Goal: Information Seeking & Learning: Learn about a topic

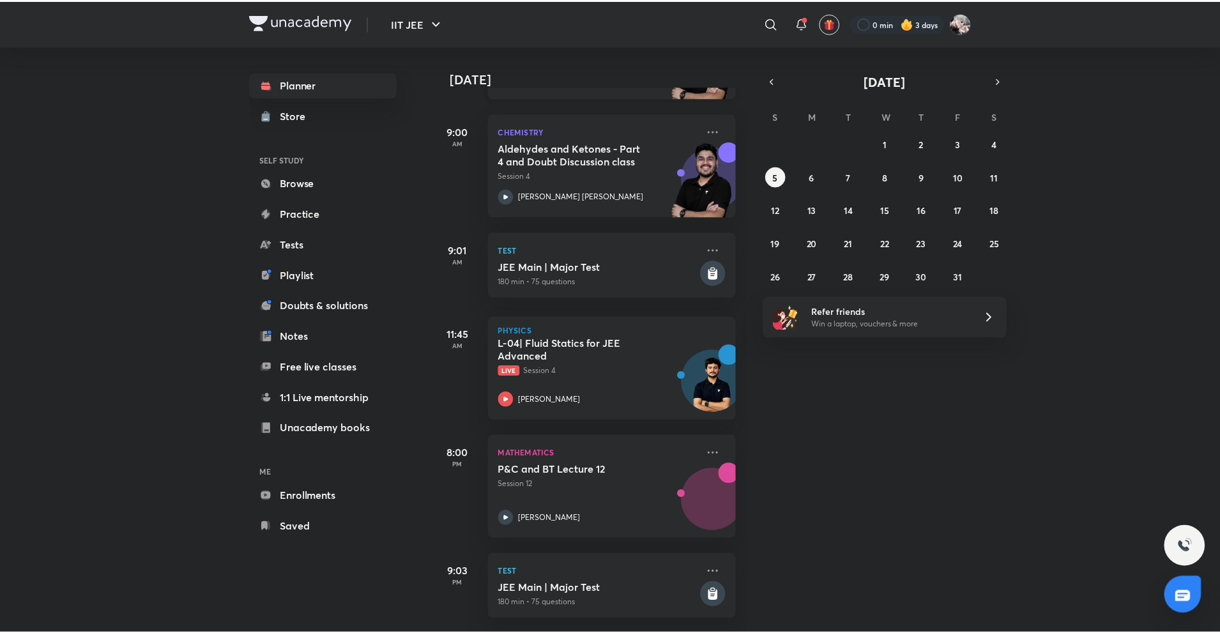
scroll to position [295, 0]
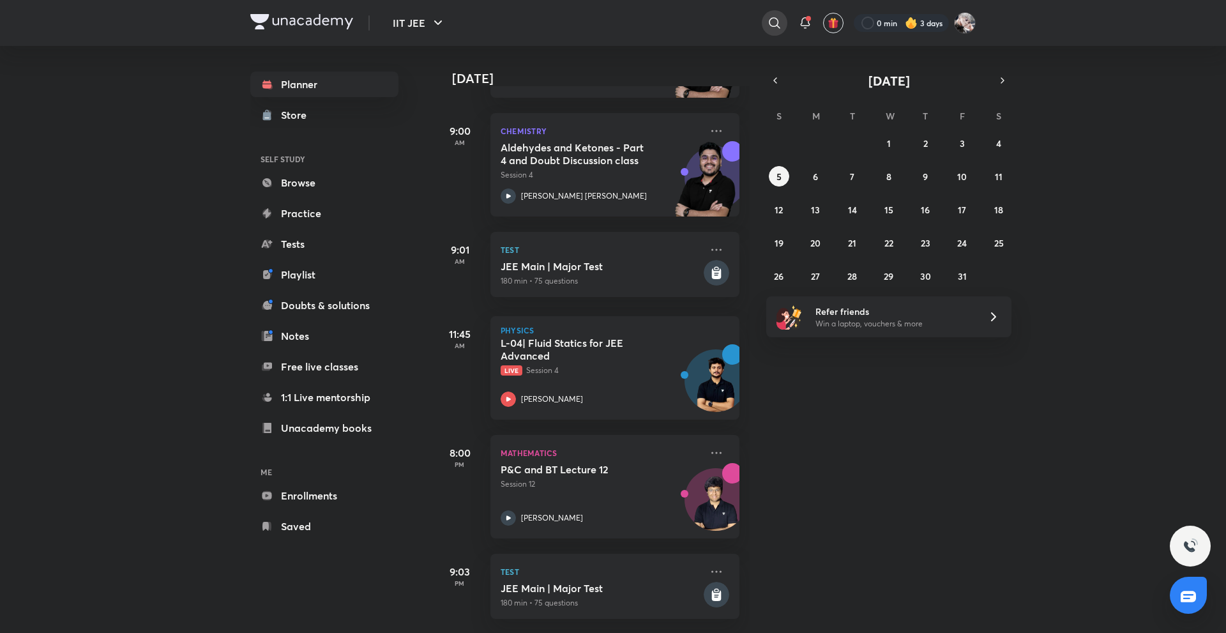
click at [775, 23] on icon at bounding box center [774, 22] width 15 height 15
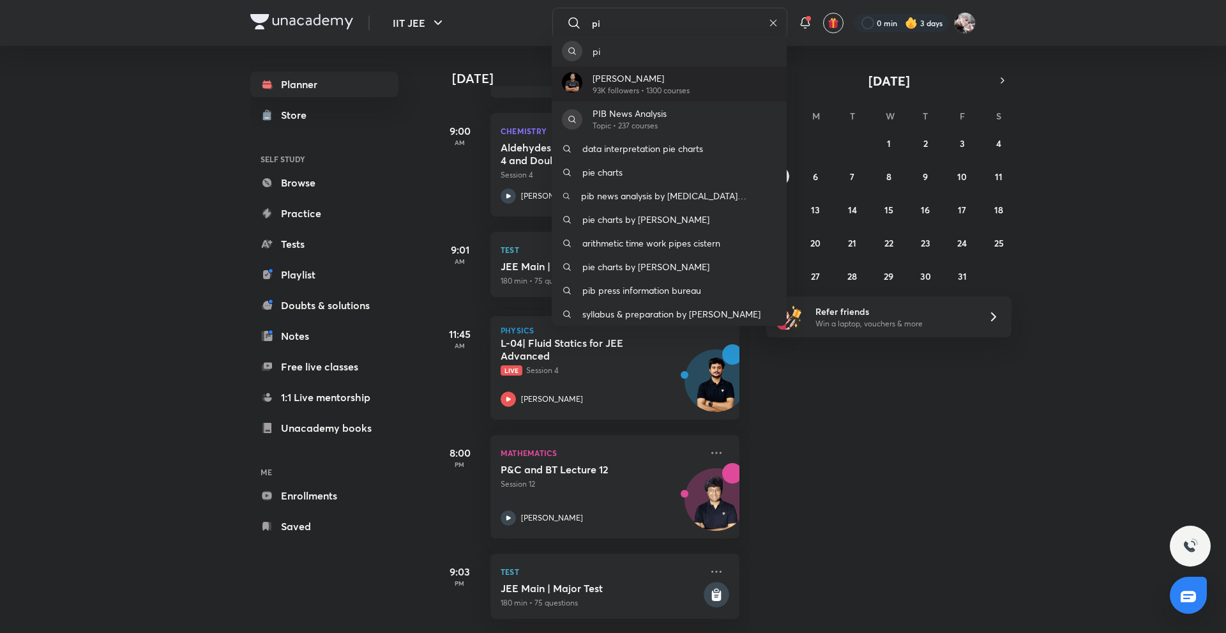
type input "pi"
click at [684, 79] on p "[PERSON_NAME]" at bounding box center [641, 78] width 97 height 13
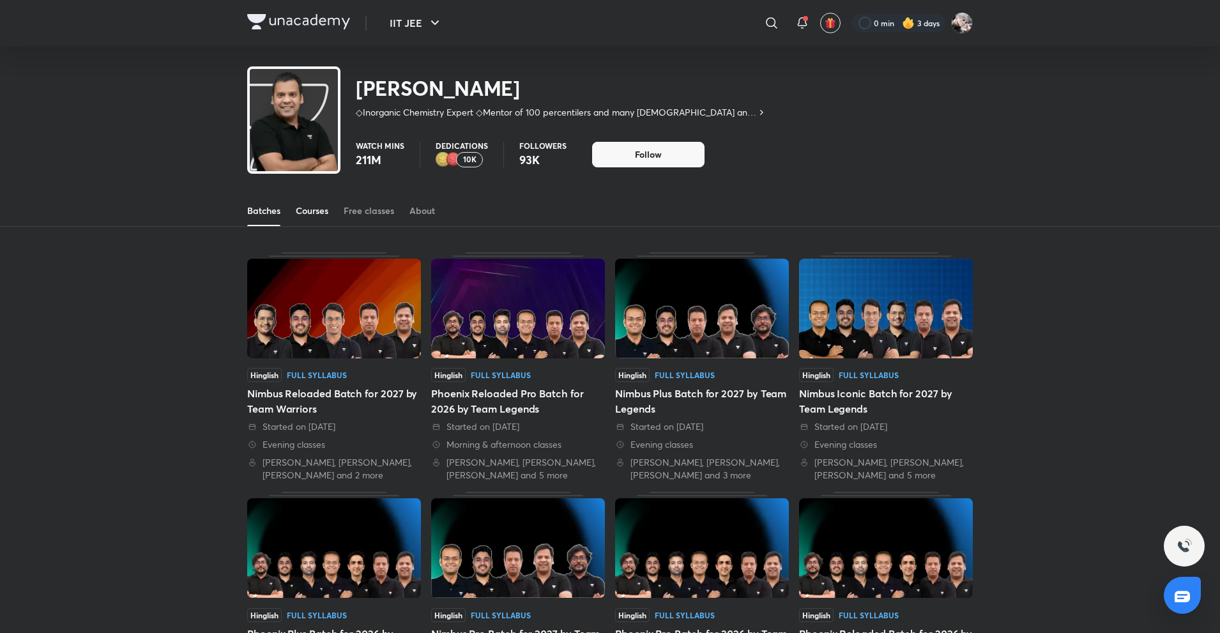
click at [312, 209] on div "Courses" at bounding box center [312, 210] width 33 height 13
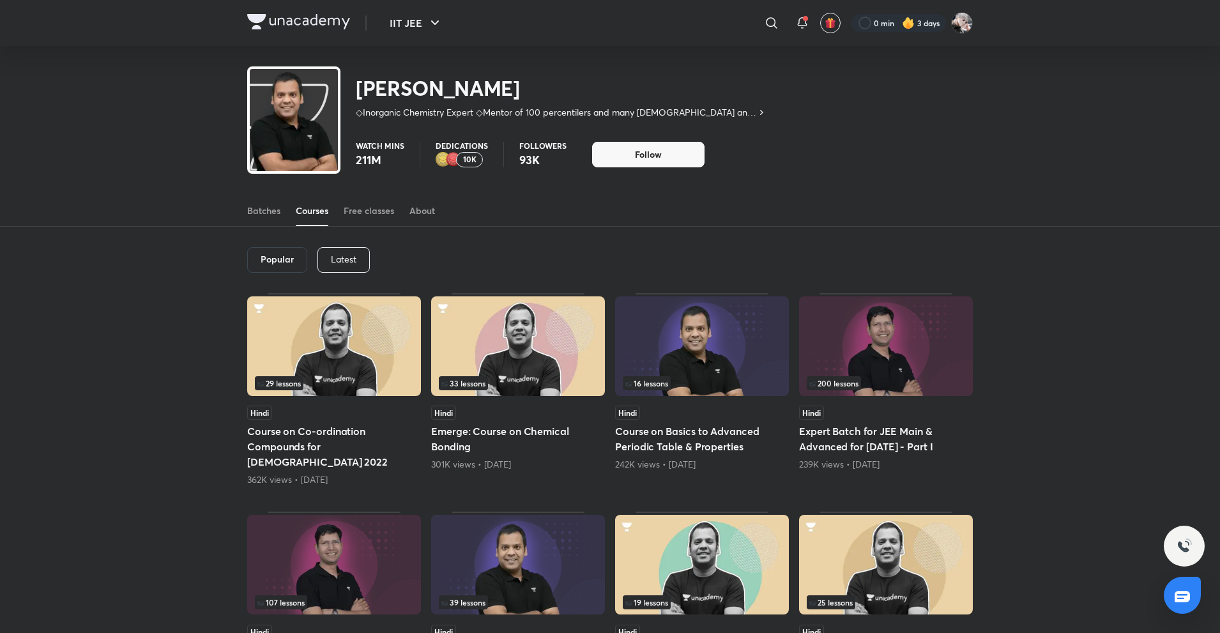
click at [340, 258] on p "Latest" at bounding box center [344, 259] width 26 height 10
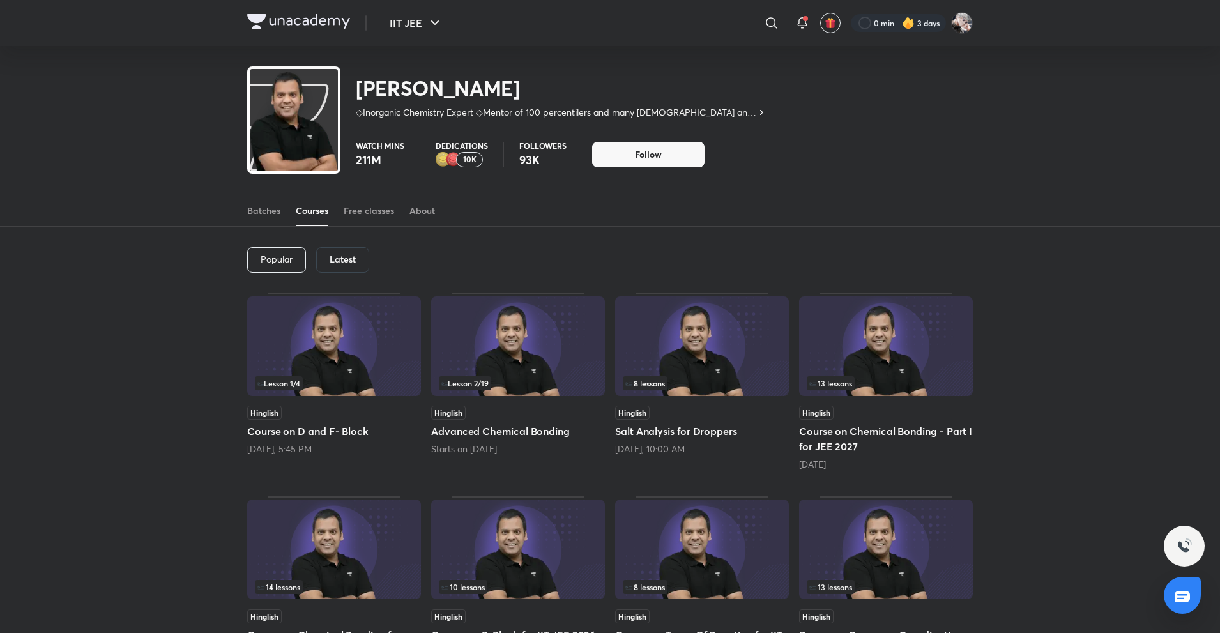
click at [340, 258] on h6 "Latest" at bounding box center [343, 259] width 26 height 10
click at [764, 17] on icon at bounding box center [771, 22] width 15 height 15
type input "[PERSON_NAME]"
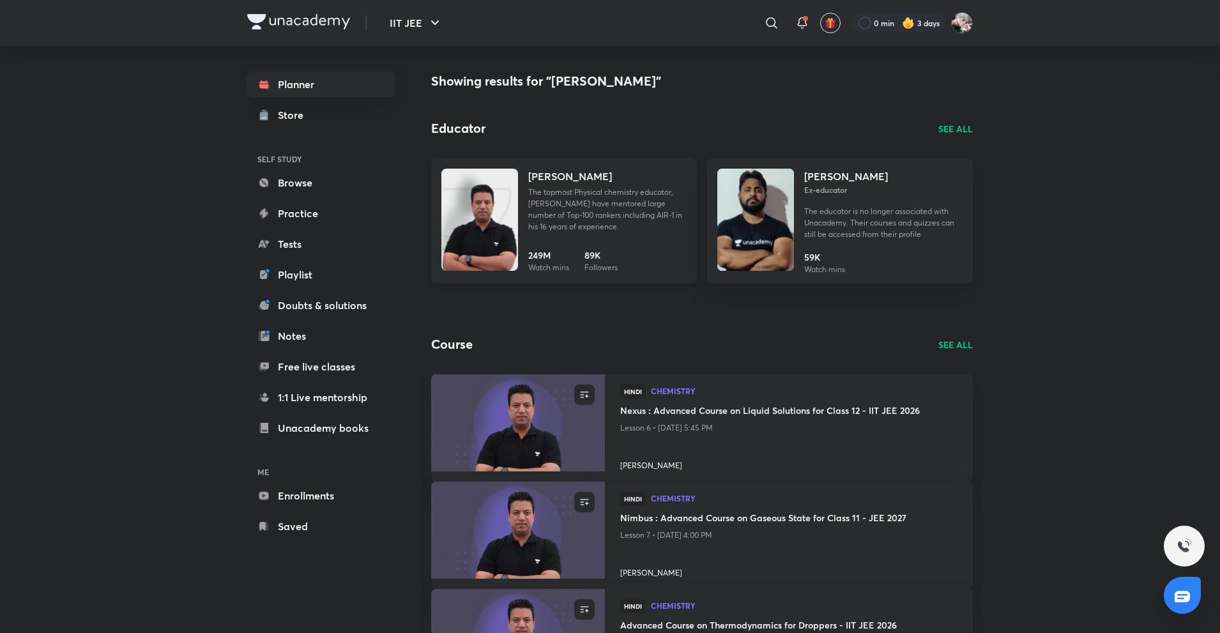
click at [606, 239] on div "[PERSON_NAME] The topmost Physical chemistry educator, [PERSON_NAME] have mento…" at bounding box center [607, 206] width 158 height 74
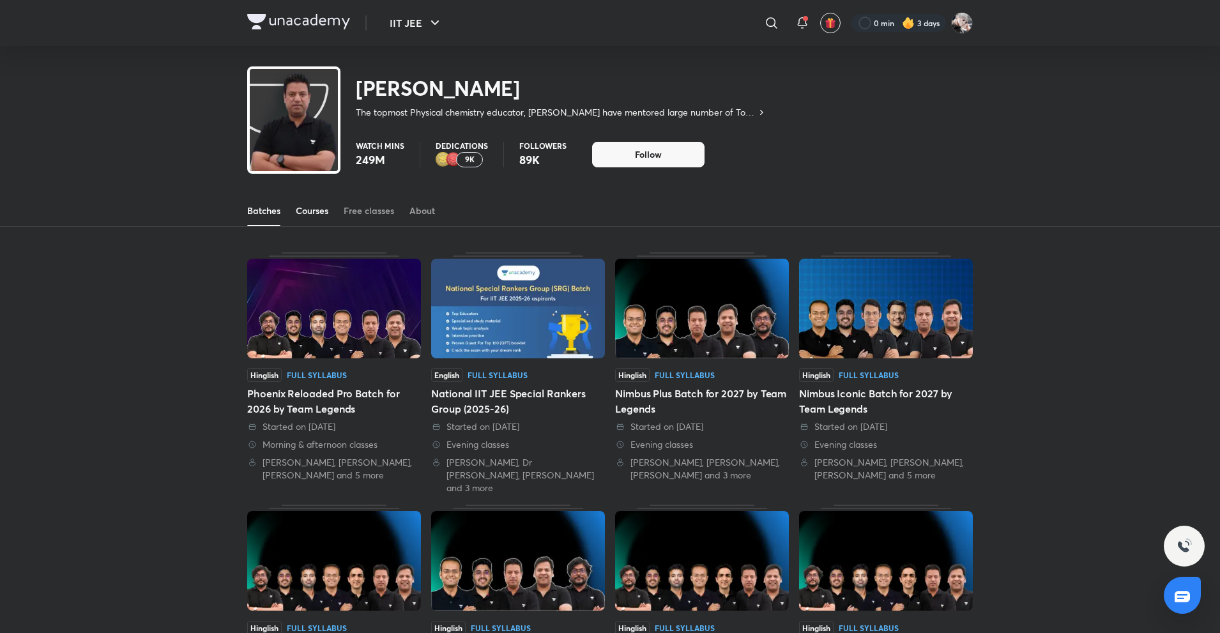
click at [318, 208] on div "Courses" at bounding box center [312, 210] width 33 height 13
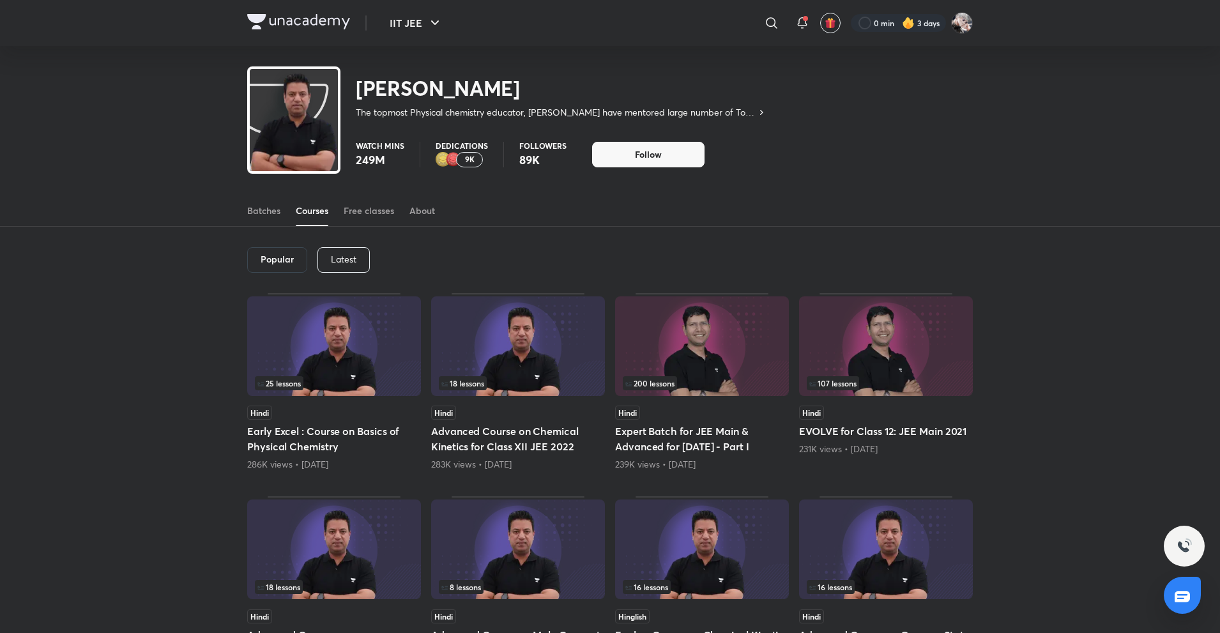
click at [331, 252] on div "Latest" at bounding box center [343, 260] width 52 height 26
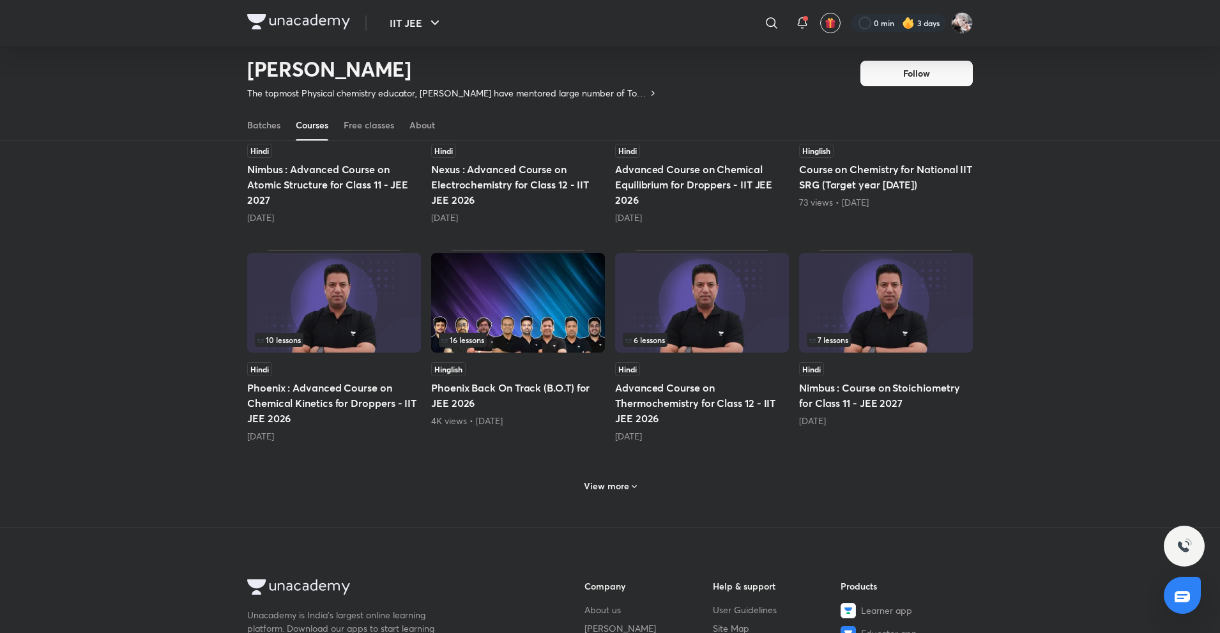
scroll to position [445, 0]
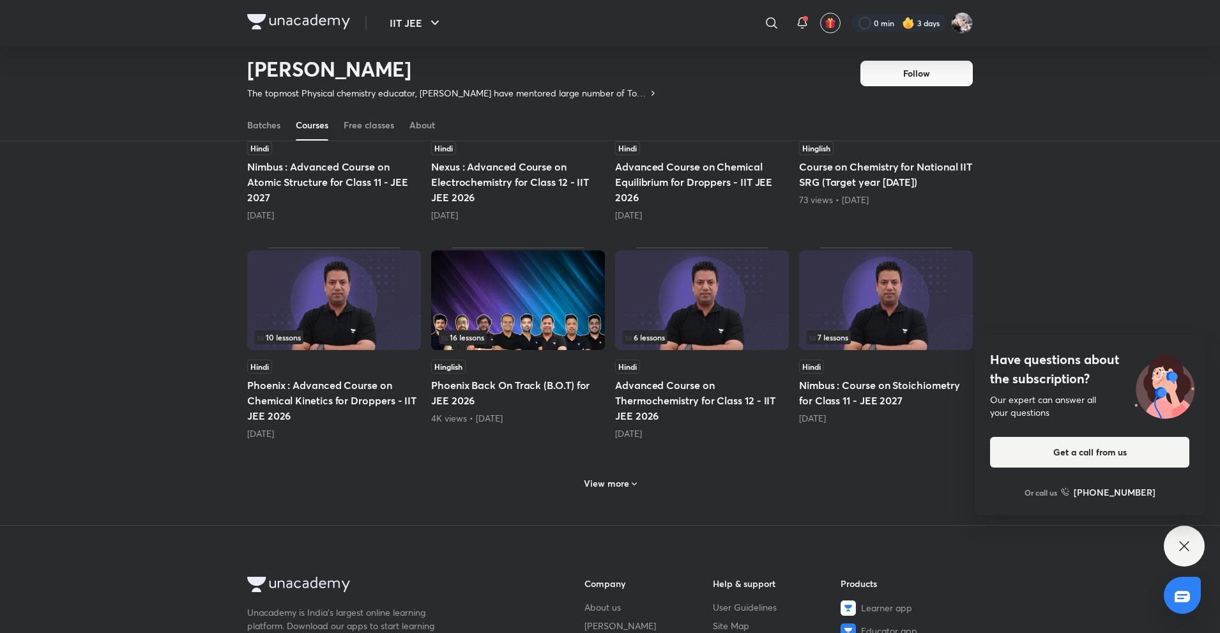
click at [618, 495] on div "View more" at bounding box center [609, 482] width 725 height 33
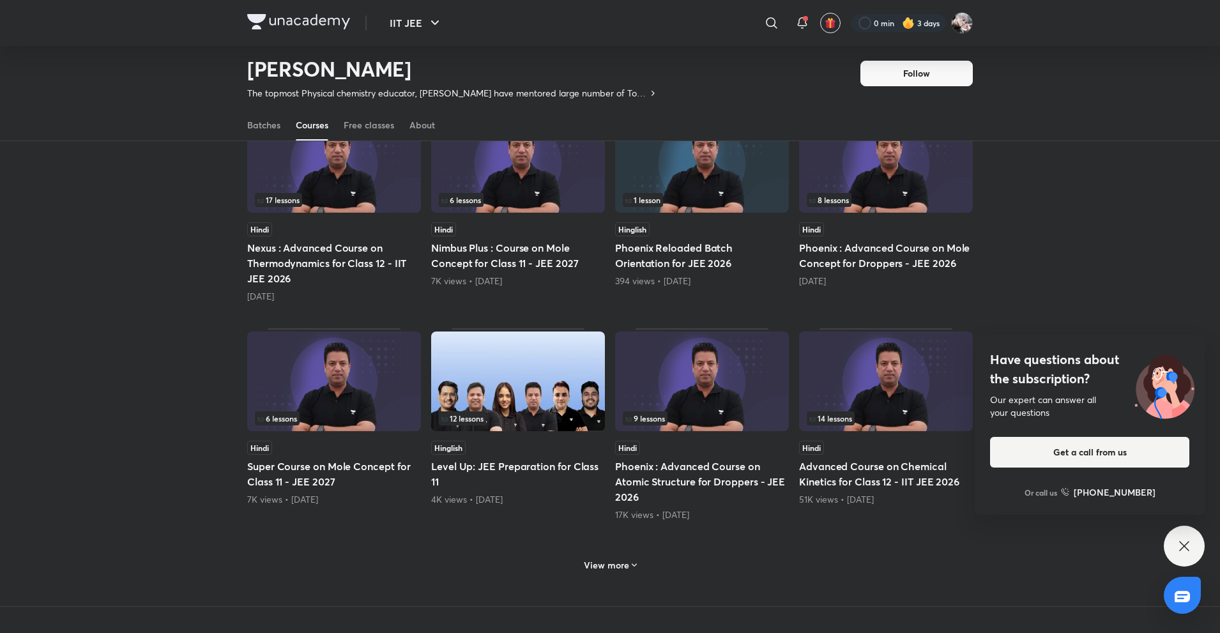
scroll to position [1024, 0]
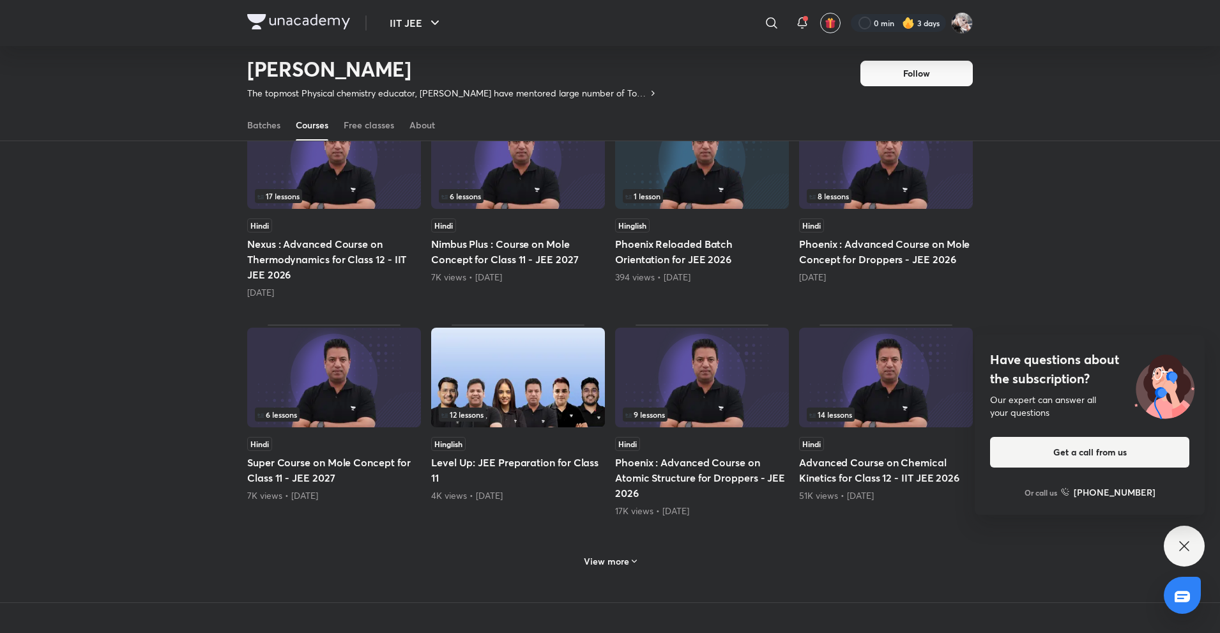
click at [939, 388] on img at bounding box center [886, 378] width 174 height 100
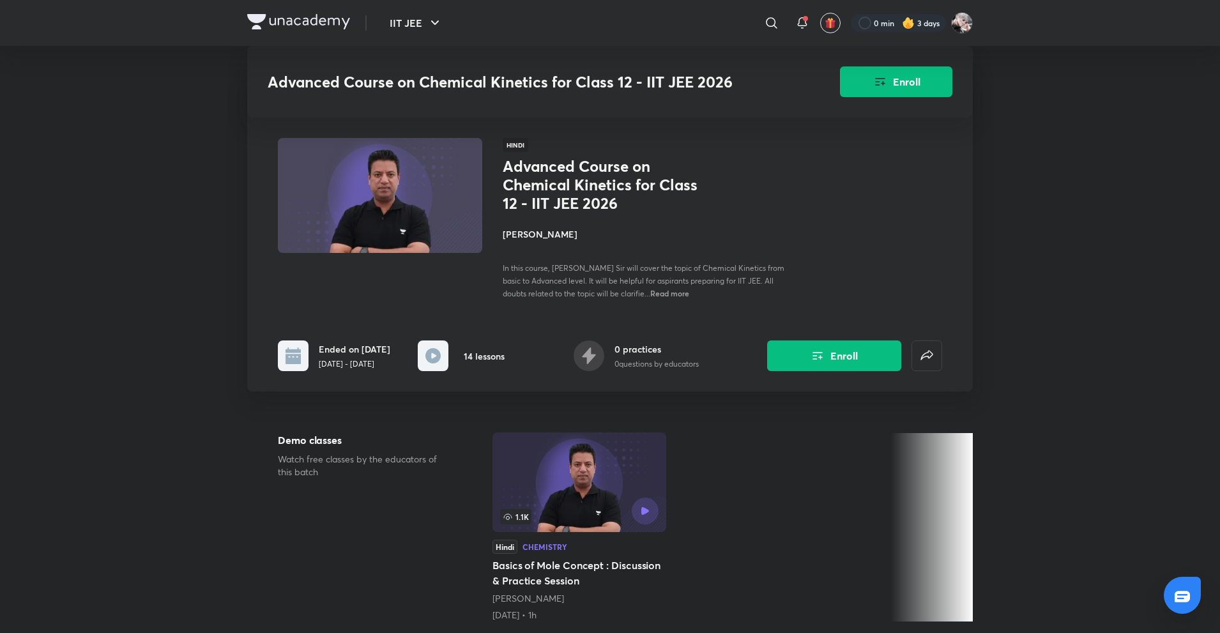
scroll to position [288, 0]
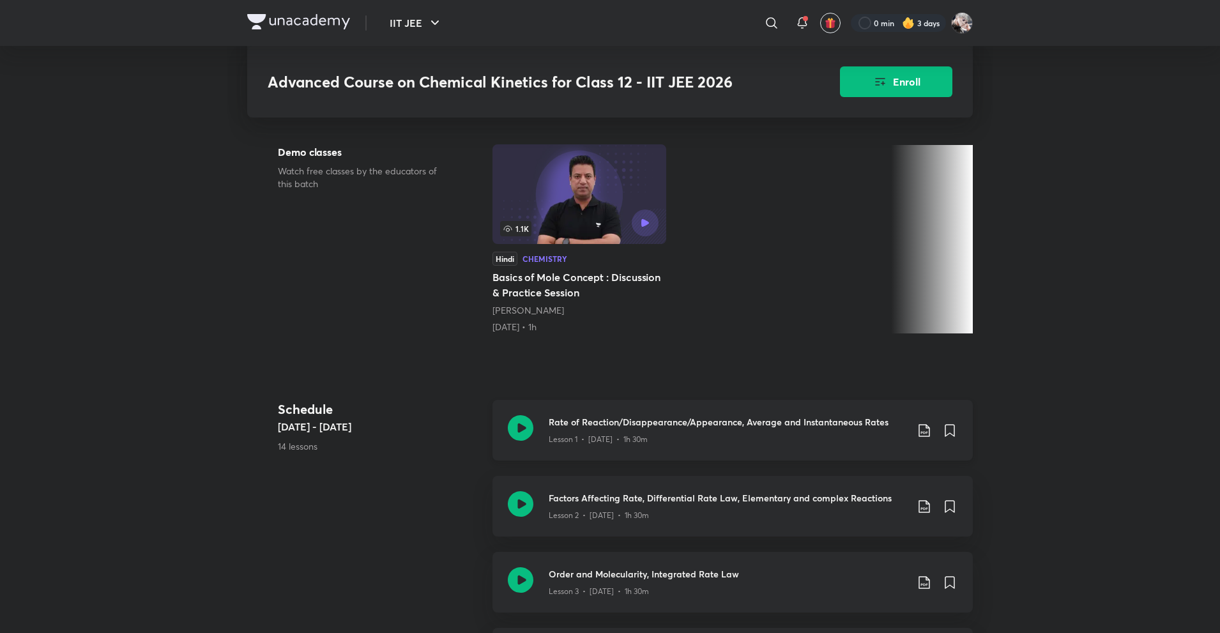
click at [589, 429] on h3 "Rate of Reaction/Disappearance/Appearance, Average and Instantaneous Rates" at bounding box center [728, 421] width 358 height 13
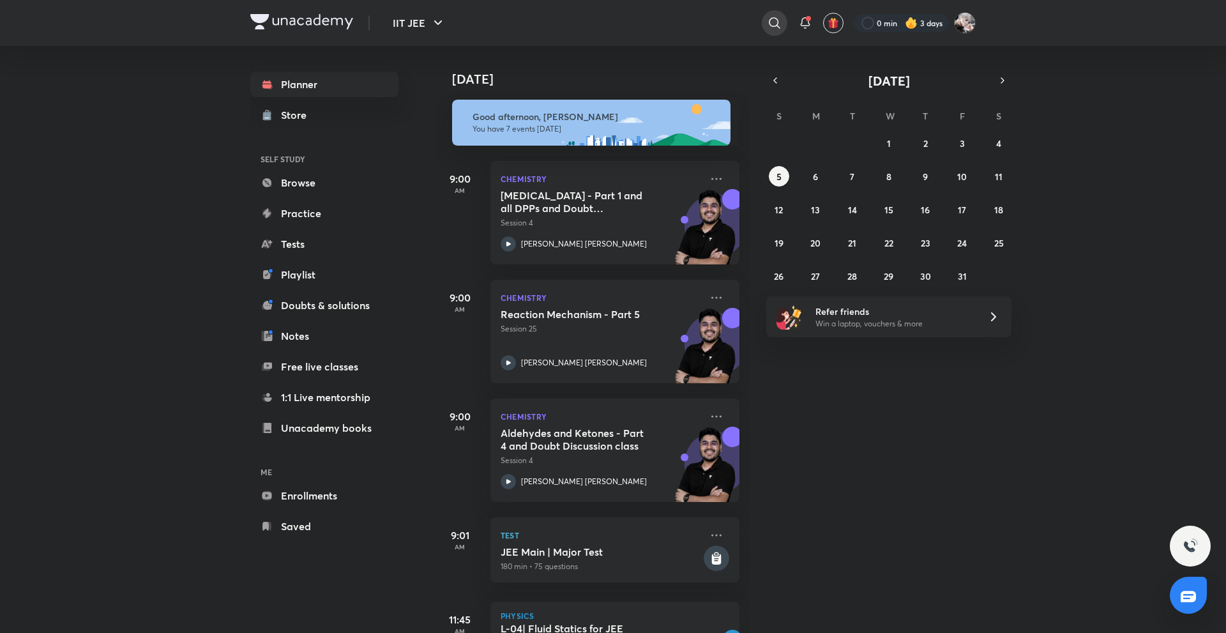
click at [773, 24] on icon at bounding box center [774, 22] width 15 height 15
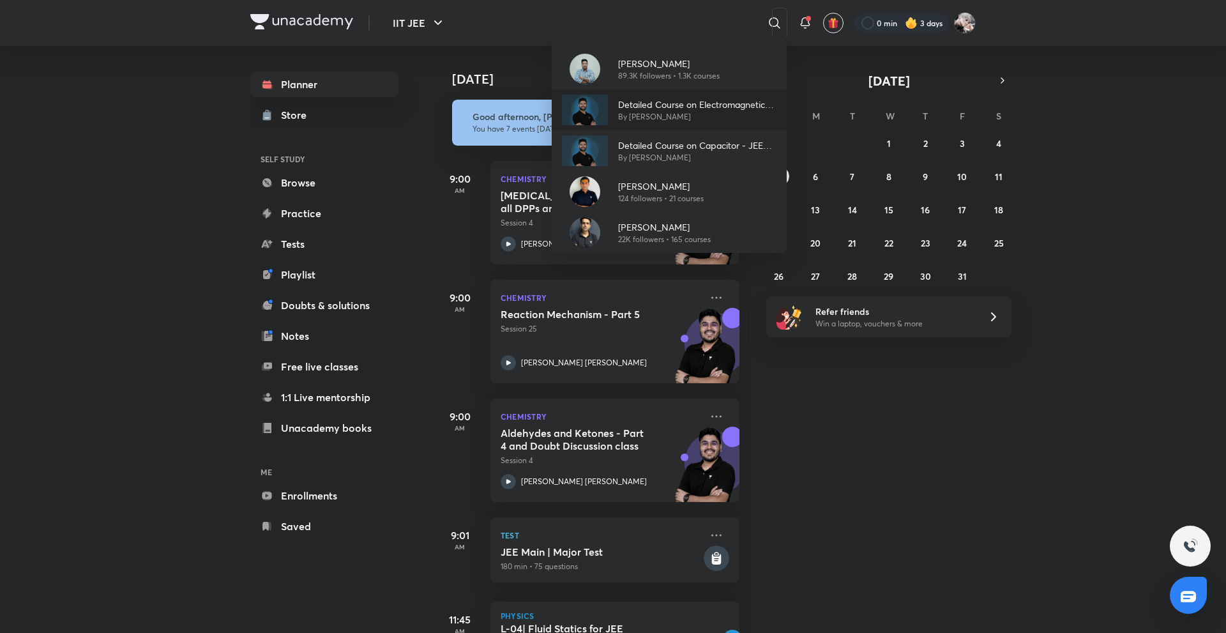
click at [676, 124] on div "Detailed Course on Electromagnetic Induction - JEE Main and Advanced By Prateek…" at bounding box center [669, 109] width 235 height 41
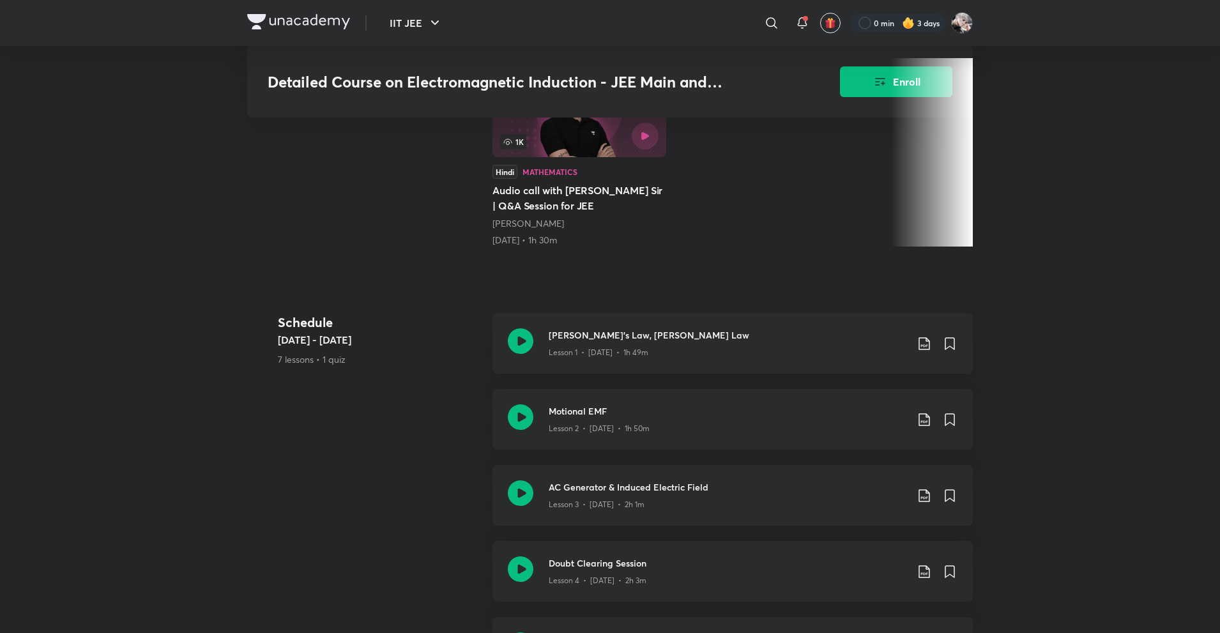
scroll to position [389, 0]
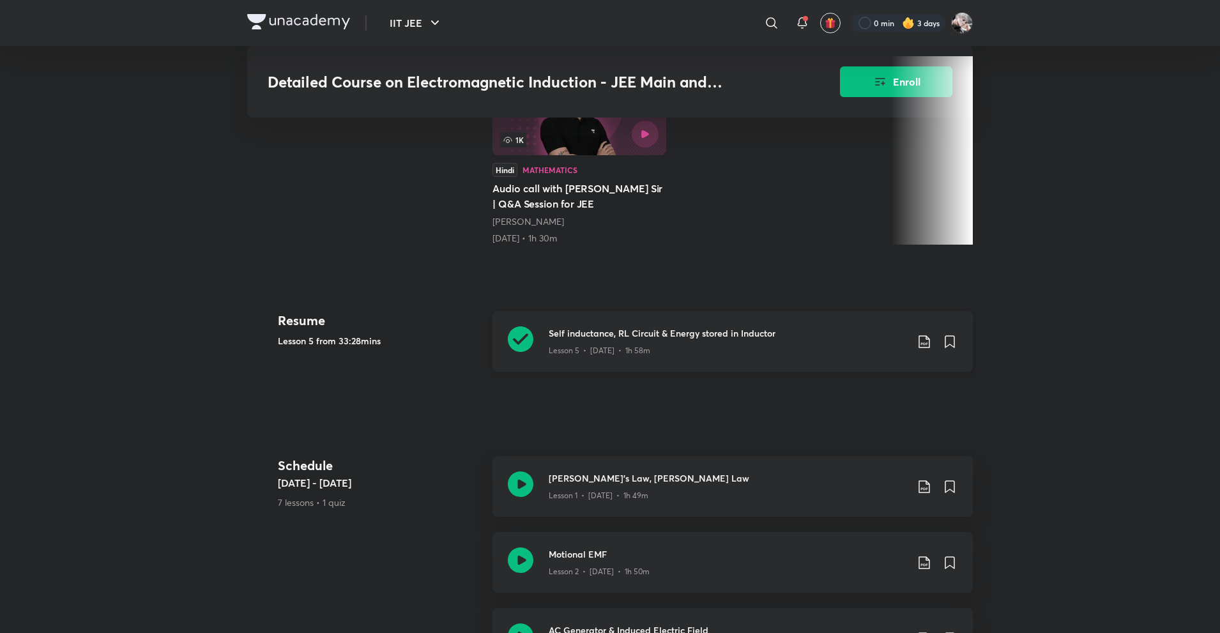
click at [634, 340] on div "Lesson 5 • Sep 28 • 1h 58m" at bounding box center [728, 348] width 358 height 17
